Goal: Navigation & Orientation: Find specific page/section

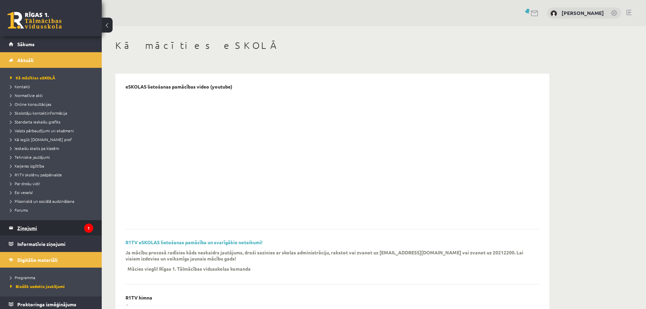
click at [46, 227] on legend "Ziņojumi 1" at bounding box center [55, 228] width 76 height 16
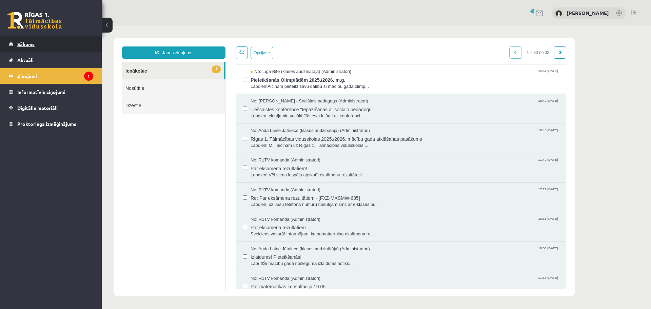
click at [21, 44] on span "Sākums" at bounding box center [25, 44] width 17 height 6
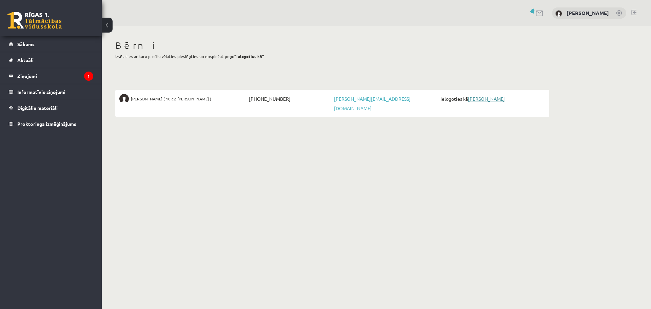
click at [477, 100] on link "Margarita Petruse" at bounding box center [486, 99] width 37 height 6
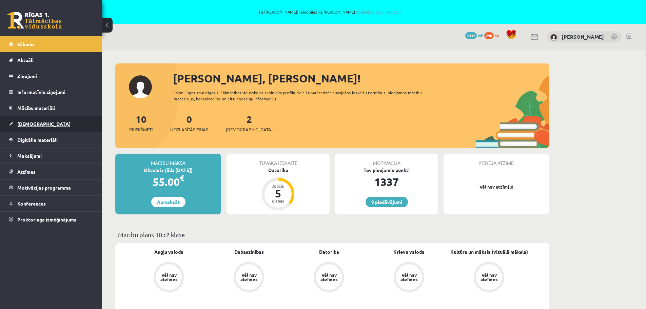
click at [27, 121] on span "[DEMOGRAPHIC_DATA]" at bounding box center [43, 124] width 53 height 6
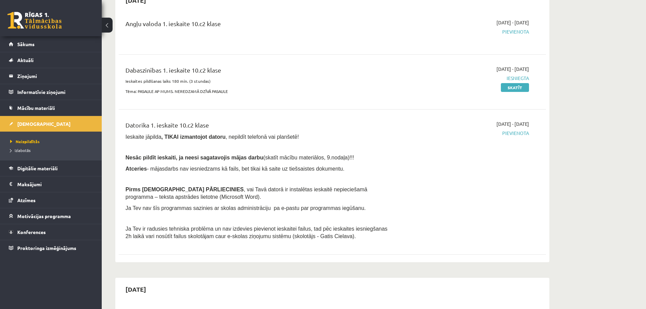
scroll to position [68, 0]
